Goal: Transaction & Acquisition: Book appointment/travel/reservation

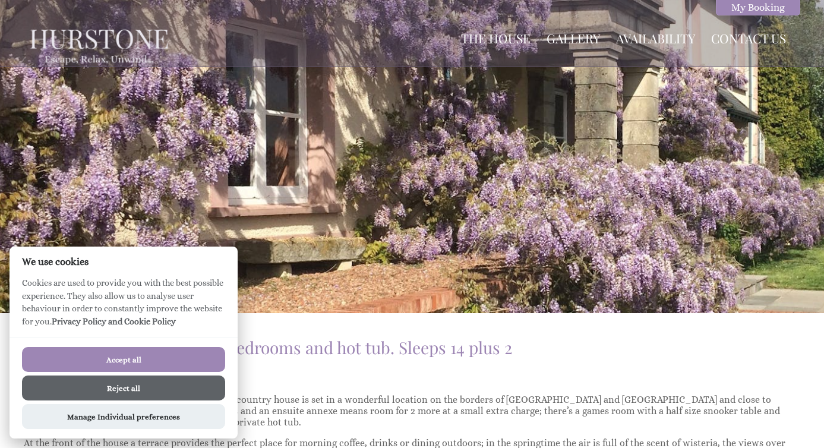
click at [130, 361] on button "Accept all" at bounding box center [123, 359] width 203 height 25
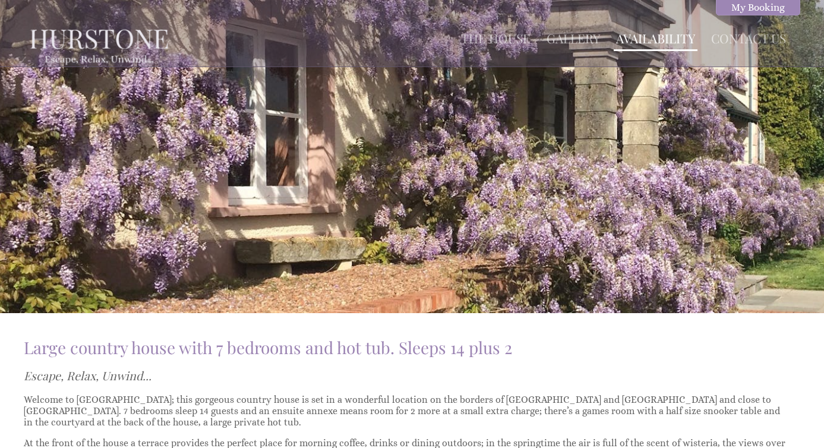
click at [653, 40] on link "Availability" at bounding box center [655, 38] width 79 height 17
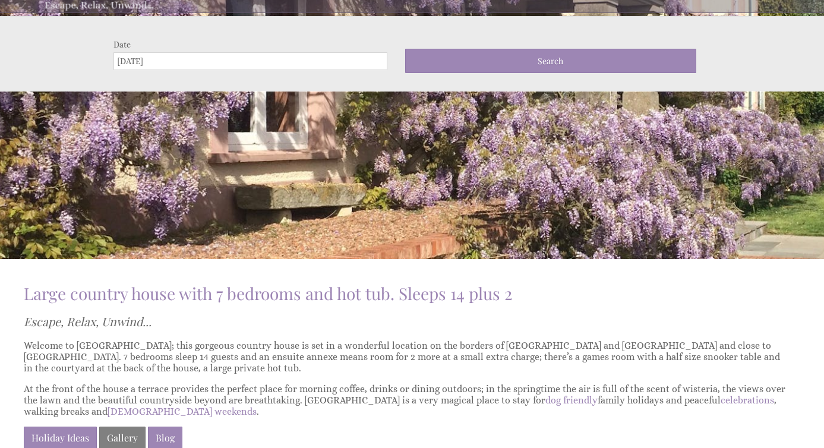
scroll to position [70, 0]
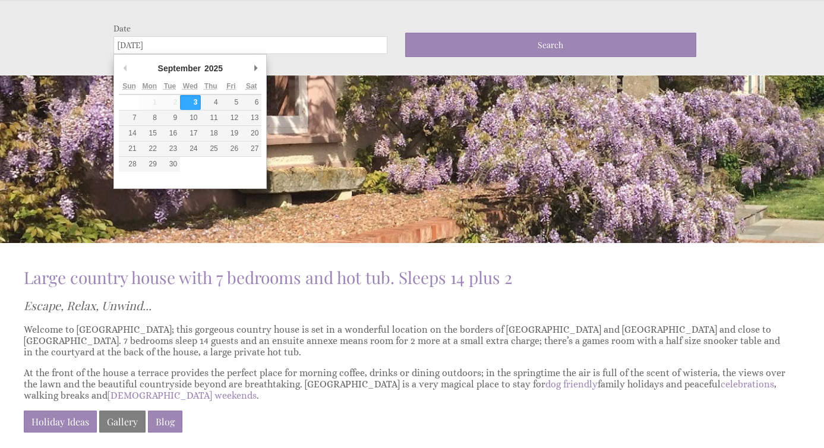
click at [276, 46] on input "[DATE]" at bounding box center [250, 45] width 274 height 18
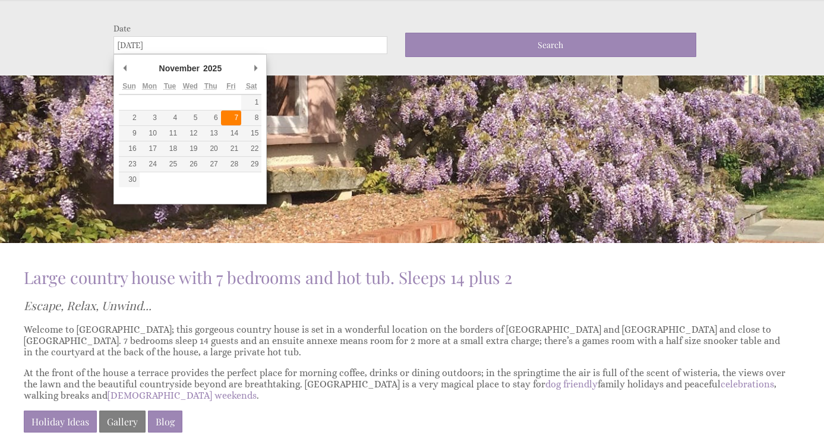
type input "[DATE]"
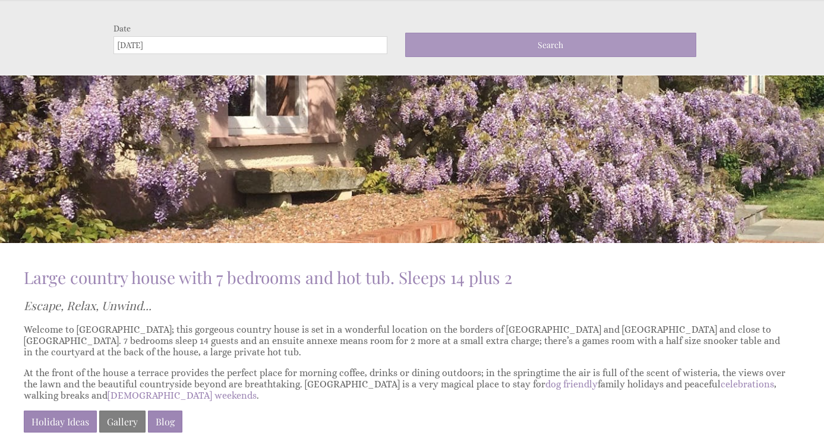
click at [494, 43] on button "Search" at bounding box center [550, 45] width 291 height 24
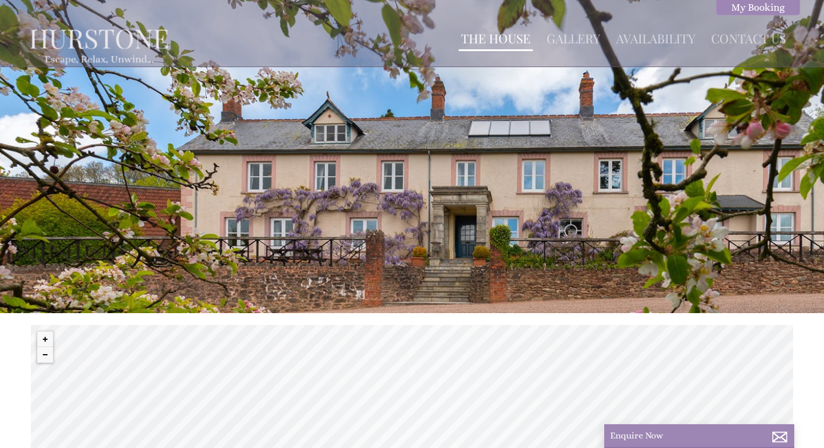
click at [487, 40] on link "The House" at bounding box center [496, 38] width 70 height 17
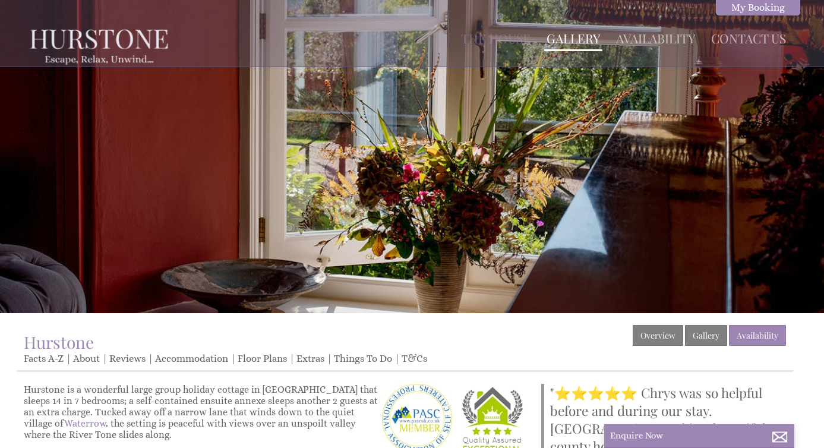
click at [564, 45] on link "Gallery" at bounding box center [573, 38] width 53 height 17
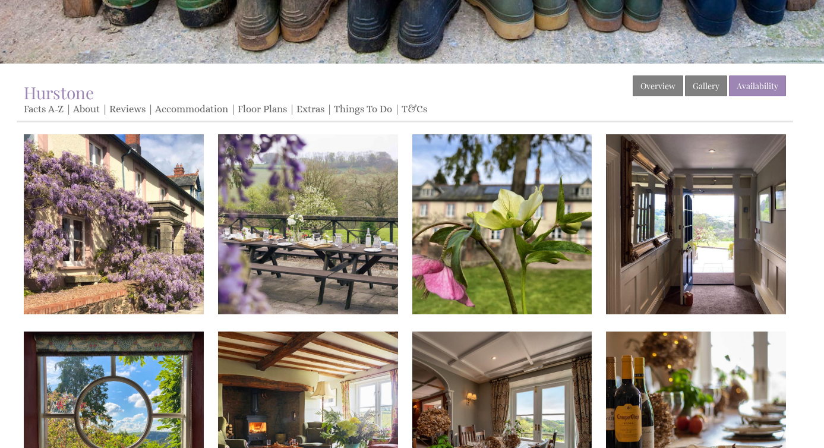
scroll to position [251, 0]
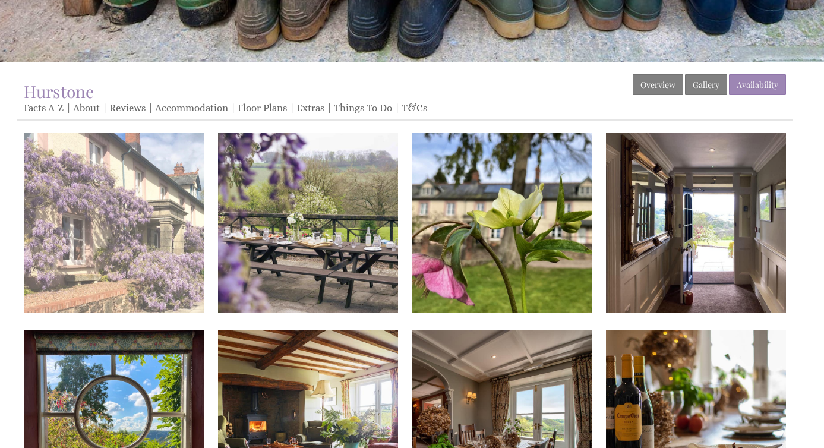
click at [167, 226] on img at bounding box center [114, 223] width 180 height 180
